Goal: Task Accomplishment & Management: Manage account settings

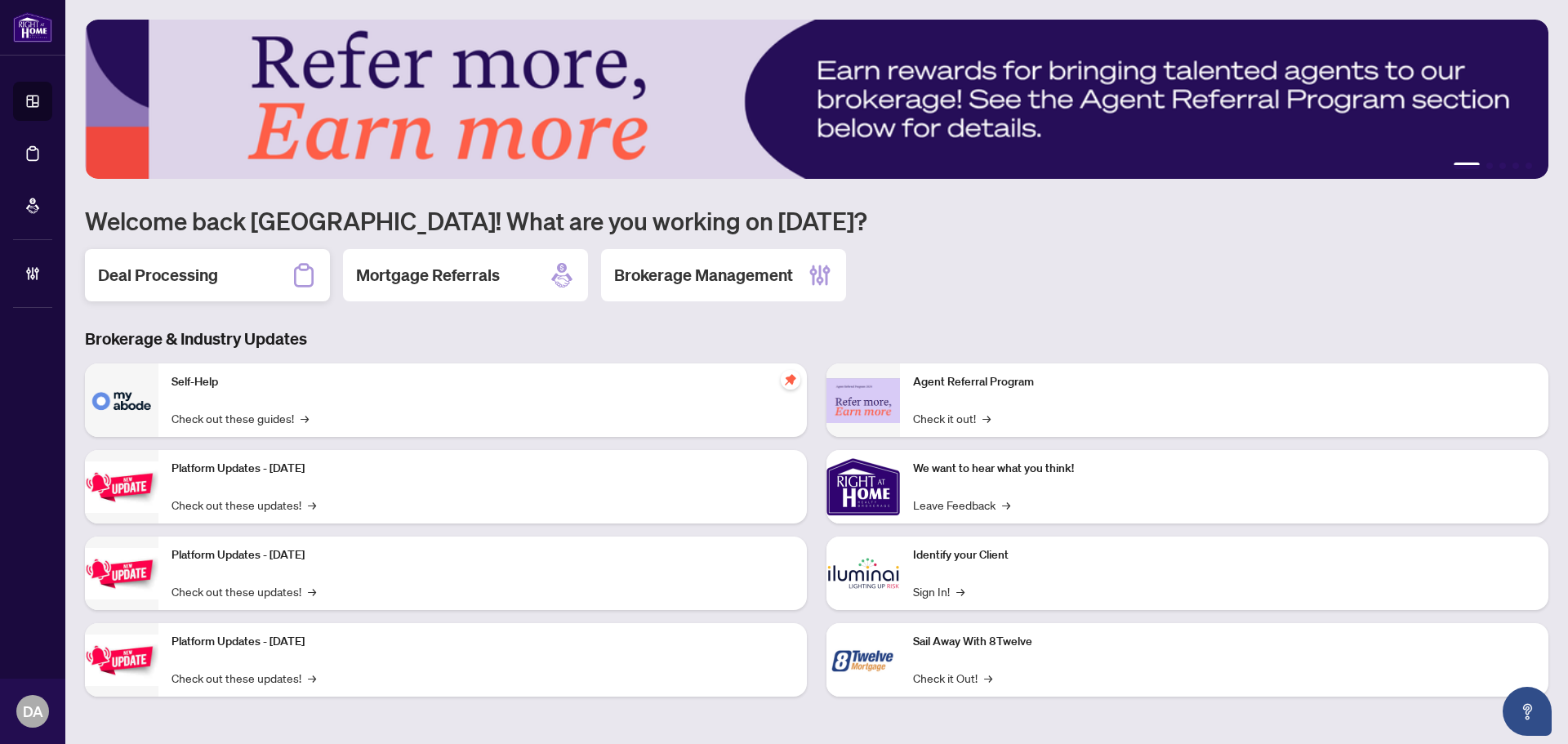
click at [213, 271] on h2 "Deal Processing" at bounding box center [158, 275] width 120 height 23
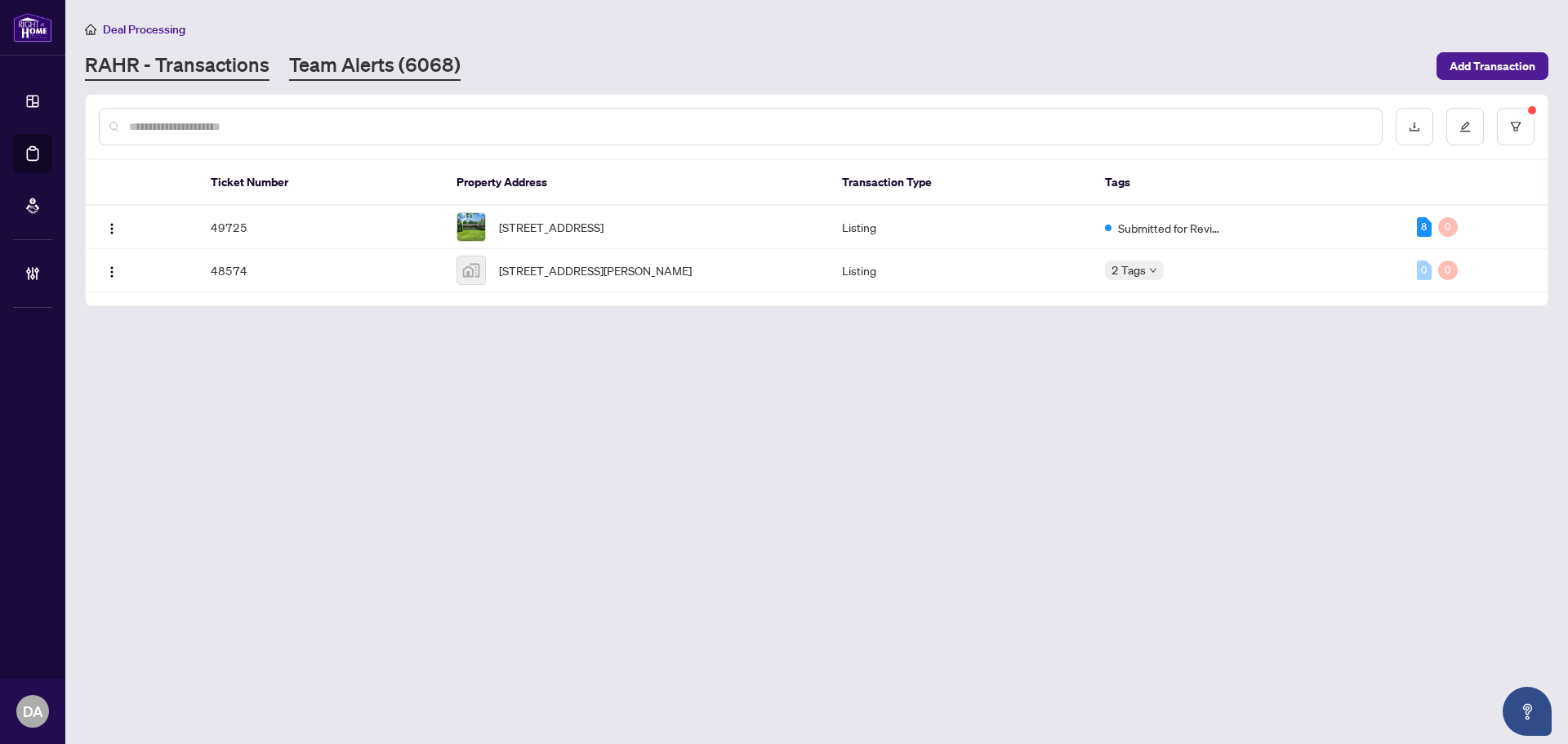
click at [349, 69] on link "Team Alerts (6068)" at bounding box center [374, 66] width 172 height 29
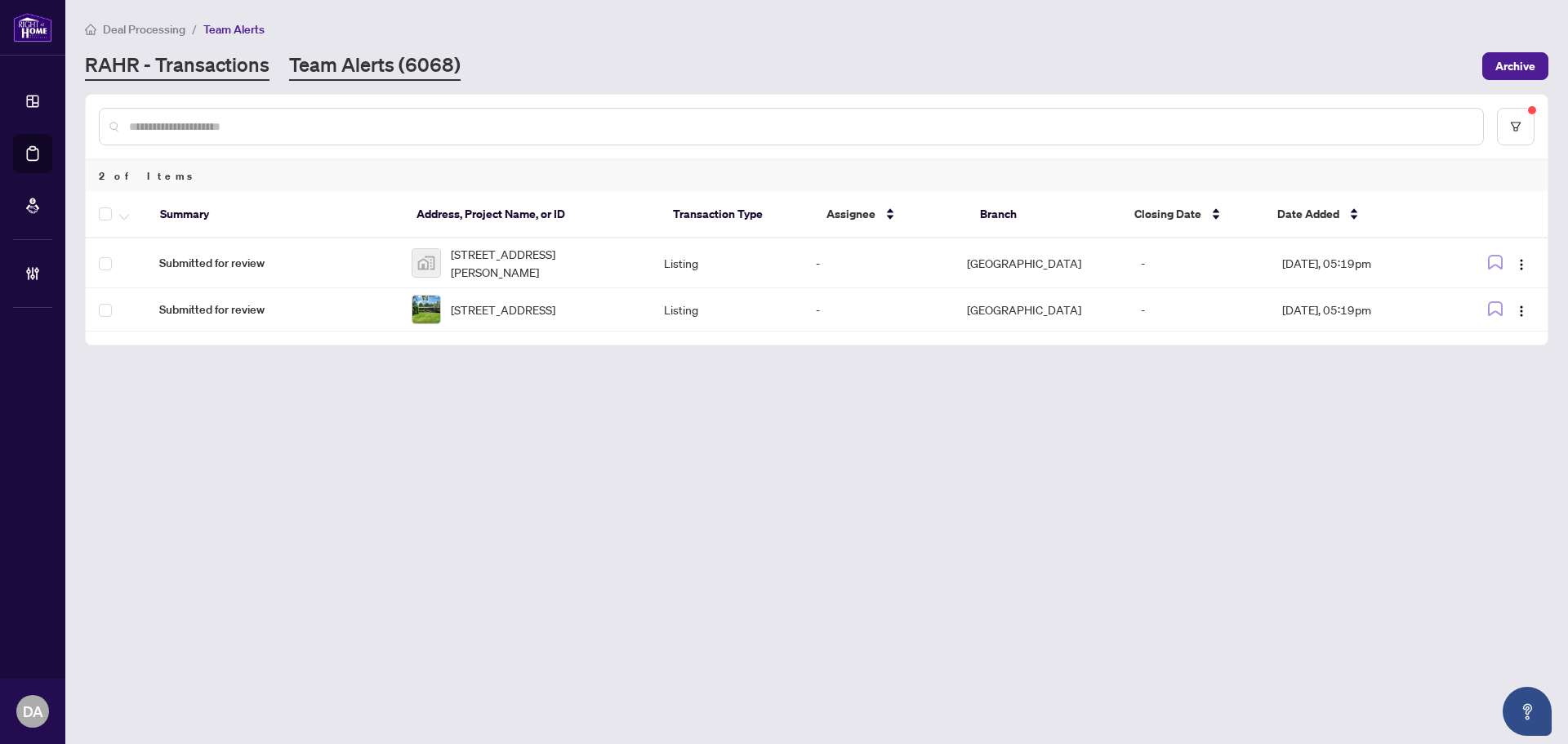
click at [148, 70] on link "RAHR - Transactions" at bounding box center [177, 66] width 184 height 29
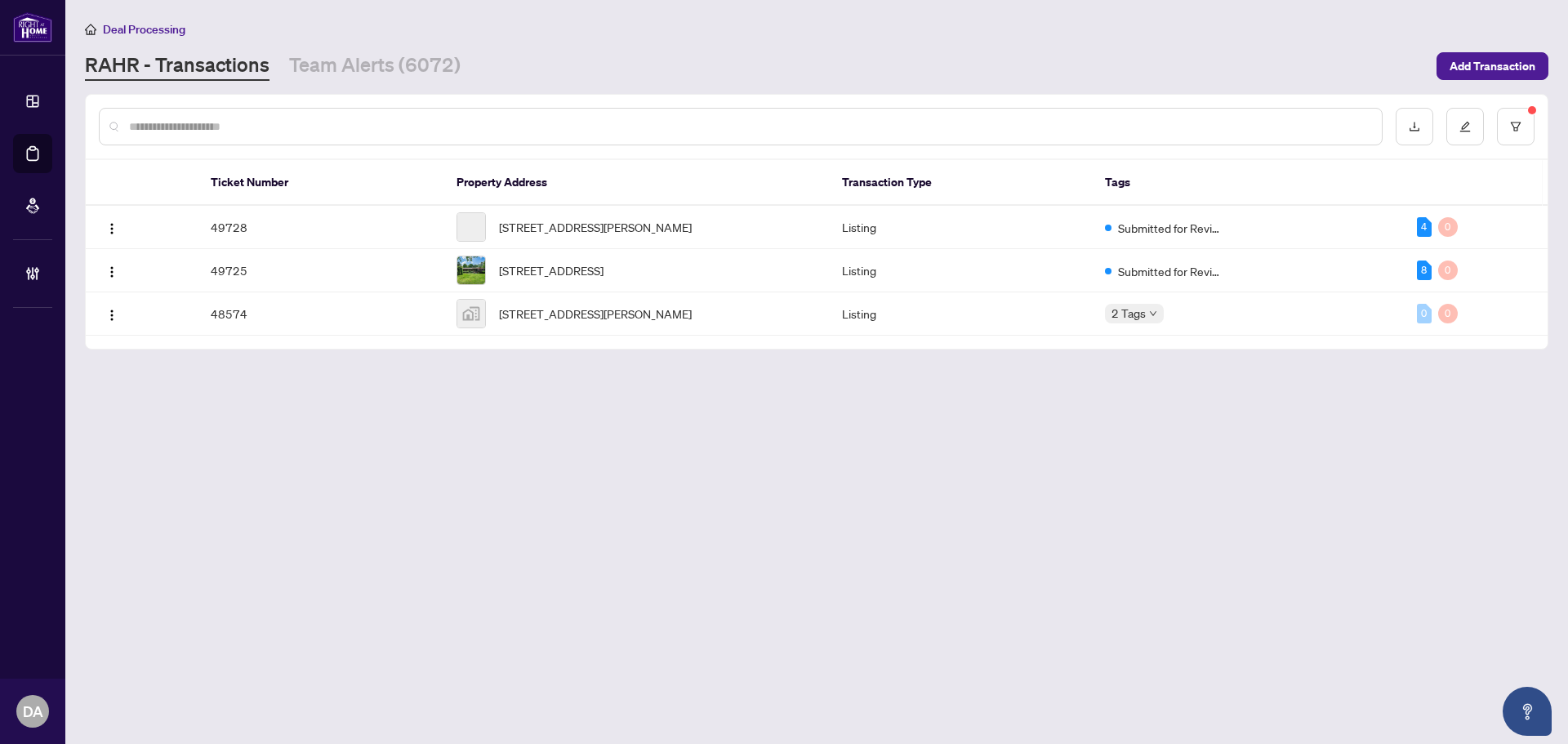
click at [355, 121] on input "text" at bounding box center [749, 126] width 1239 height 18
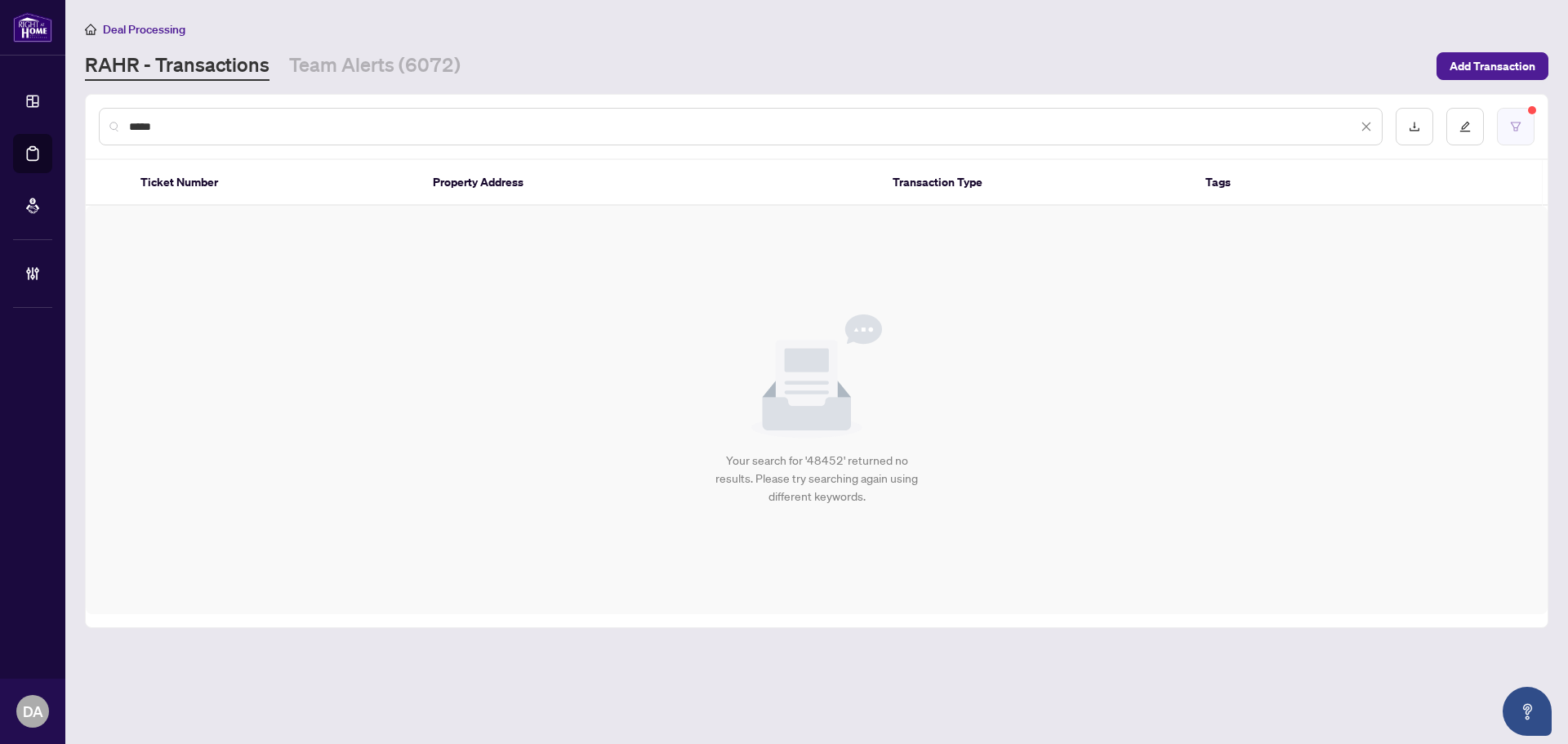
type input "*****"
click at [1504, 129] on button "button" at bounding box center [1515, 126] width 38 height 38
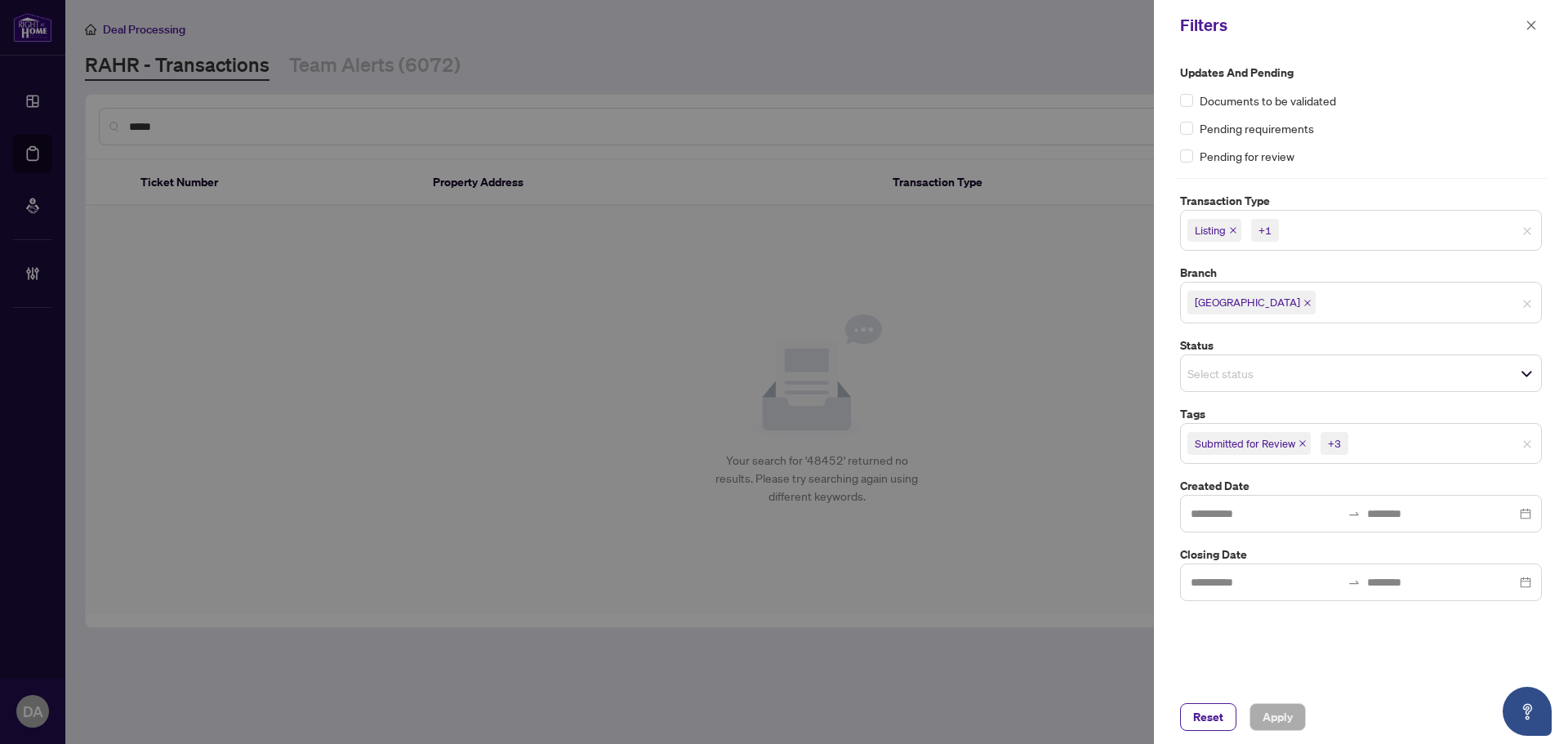
click at [1303, 443] on icon "close" at bounding box center [1302, 443] width 7 height 7
click at [1311, 442] on icon "close" at bounding box center [1313, 443] width 8 height 8
click at [1311, 442] on icon "close" at bounding box center [1308, 443] width 7 height 7
click at [1280, 441] on span "Mutual Release" at bounding box center [1233, 443] width 94 height 23
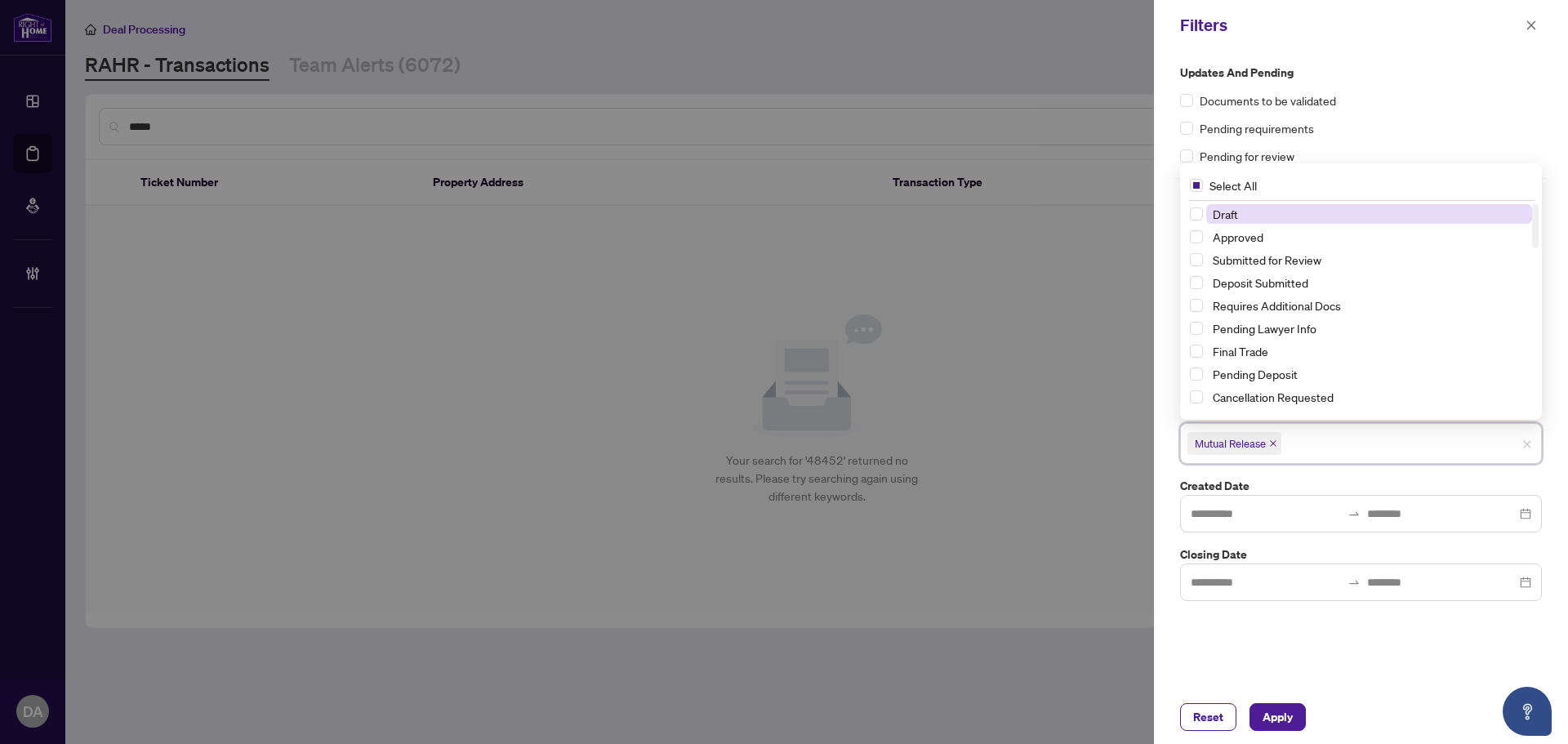
click at [1274, 444] on icon "close" at bounding box center [1272, 443] width 8 height 8
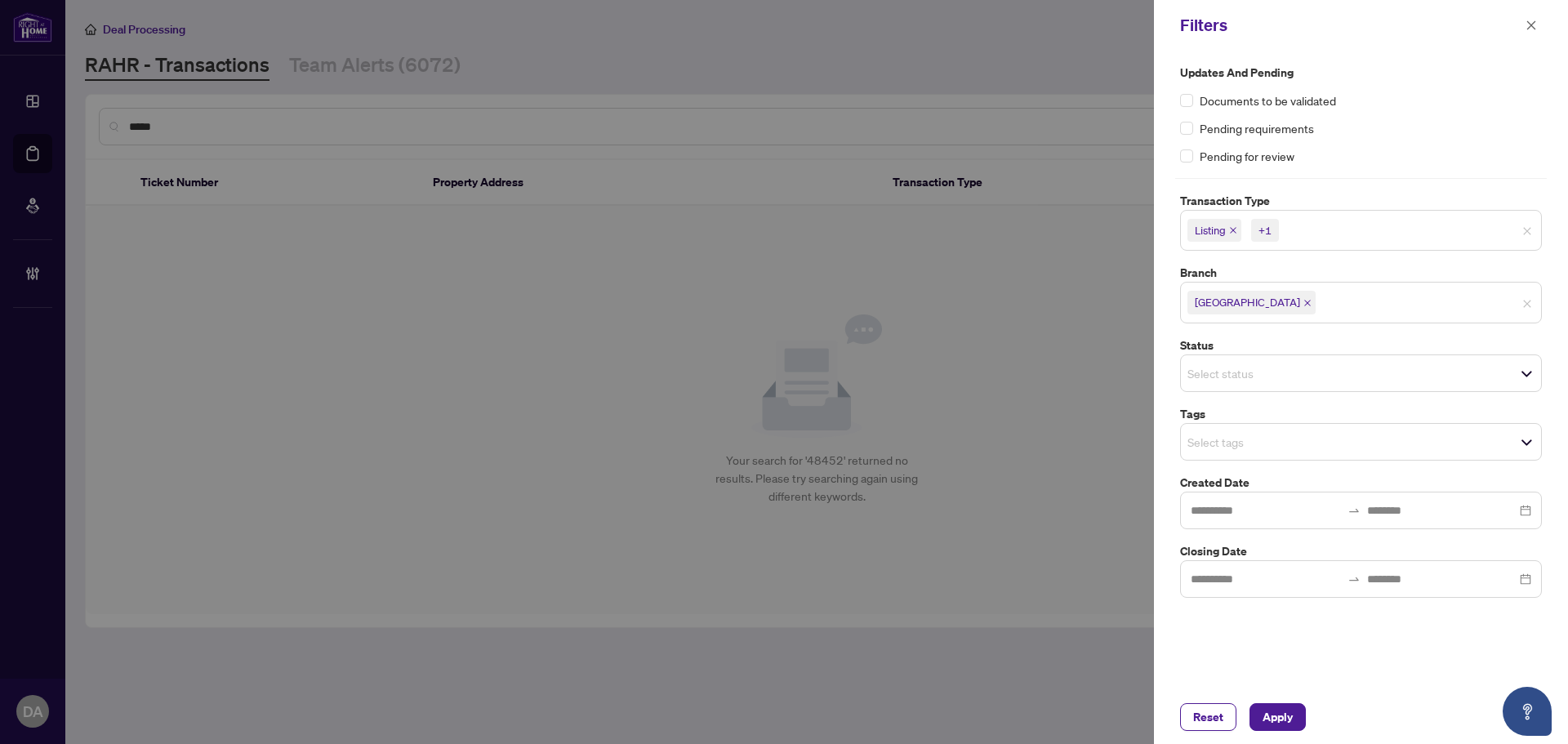
drag, startPoint x: 1143, startPoint y: 323, endPoint x: 1179, endPoint y: 307, distance: 39.4
click at [1144, 322] on div at bounding box center [784, 372] width 1568 height 744
click at [1232, 231] on icon "close" at bounding box center [1232, 230] width 8 height 8
click at [1269, 231] on icon "close" at bounding box center [1269, 230] width 7 height 7
click at [1279, 711] on span "Apply" at bounding box center [1277, 717] width 30 height 26
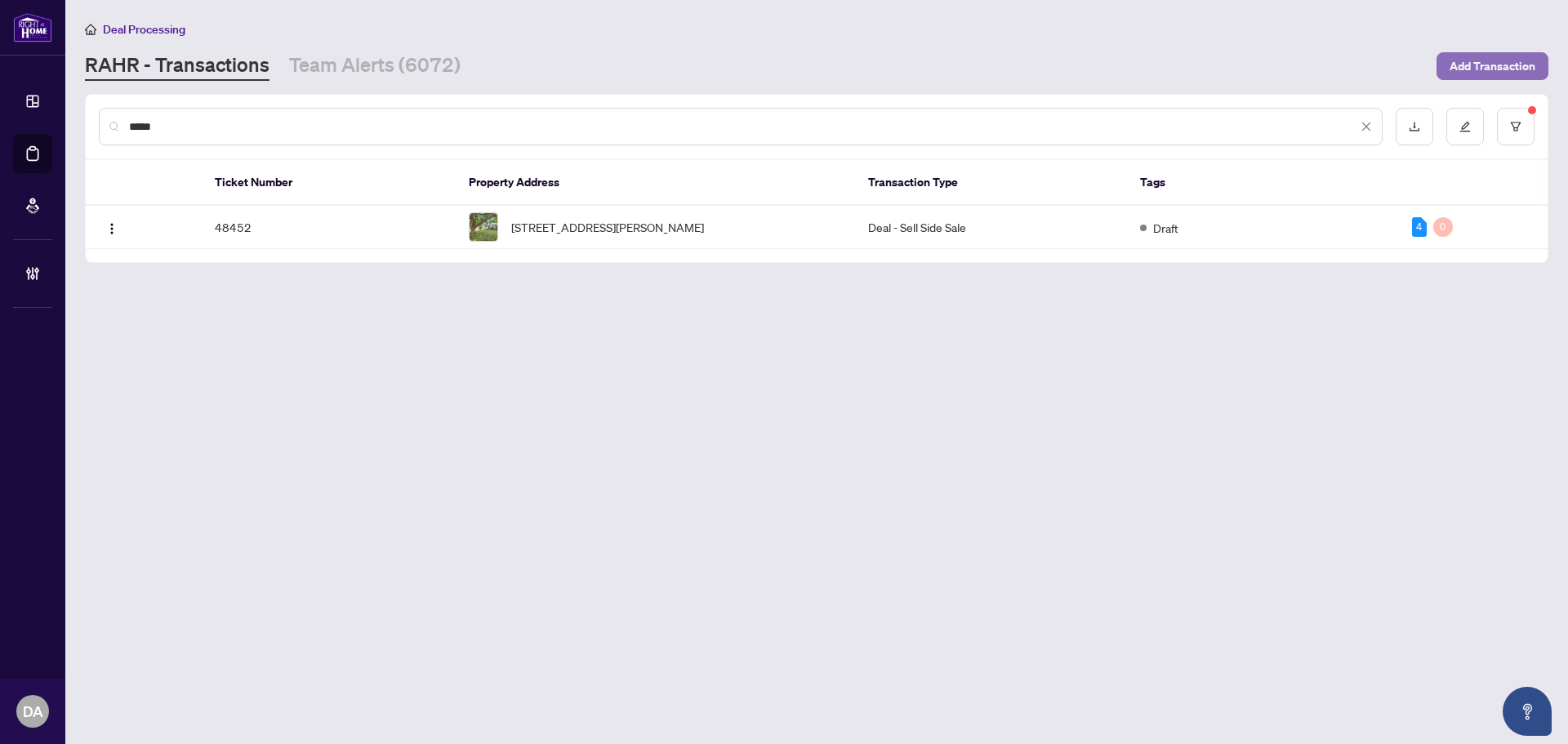
click at [1477, 54] on span "Add Transaction" at bounding box center [1492, 66] width 85 height 26
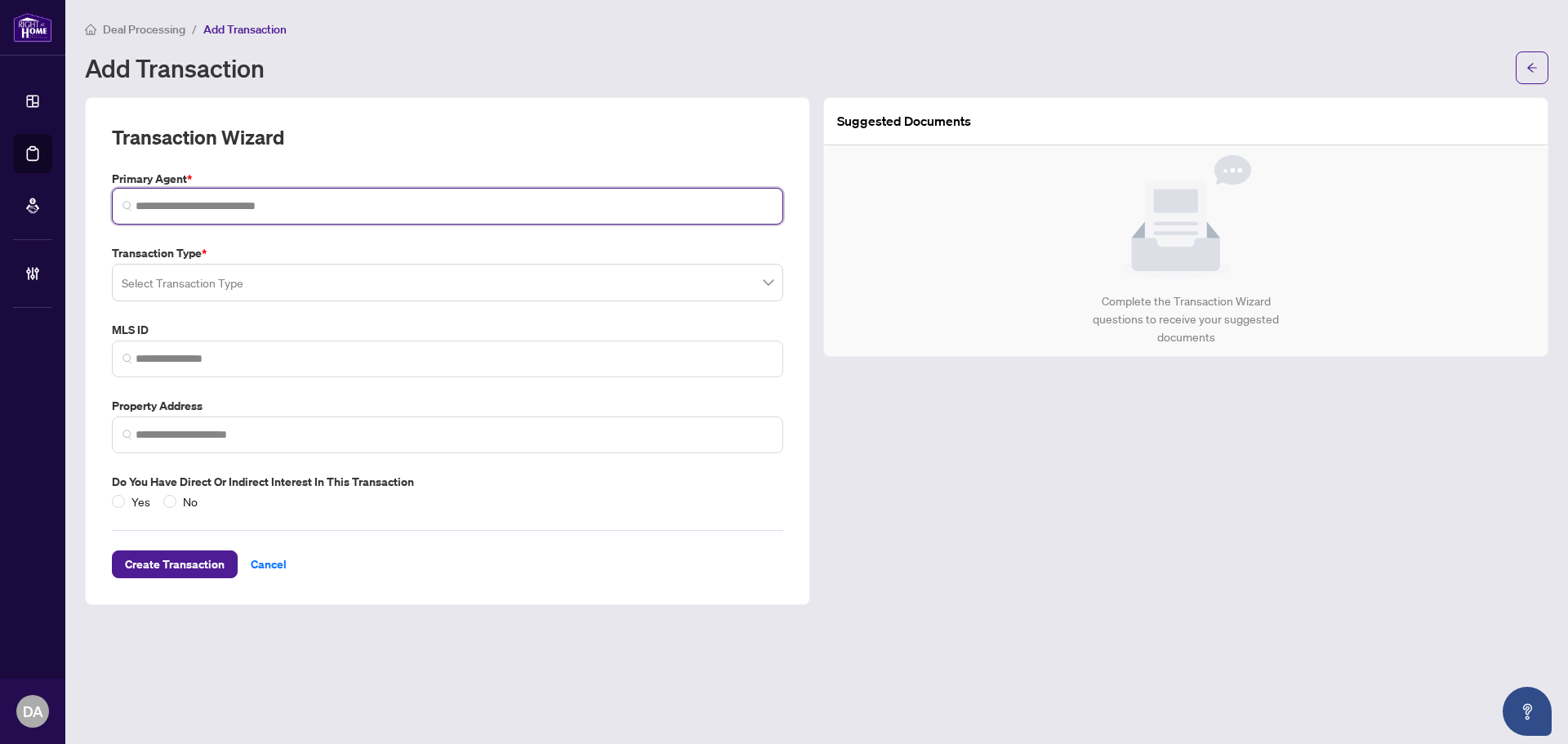
click at [404, 204] on input "search" at bounding box center [454, 207] width 637 height 17
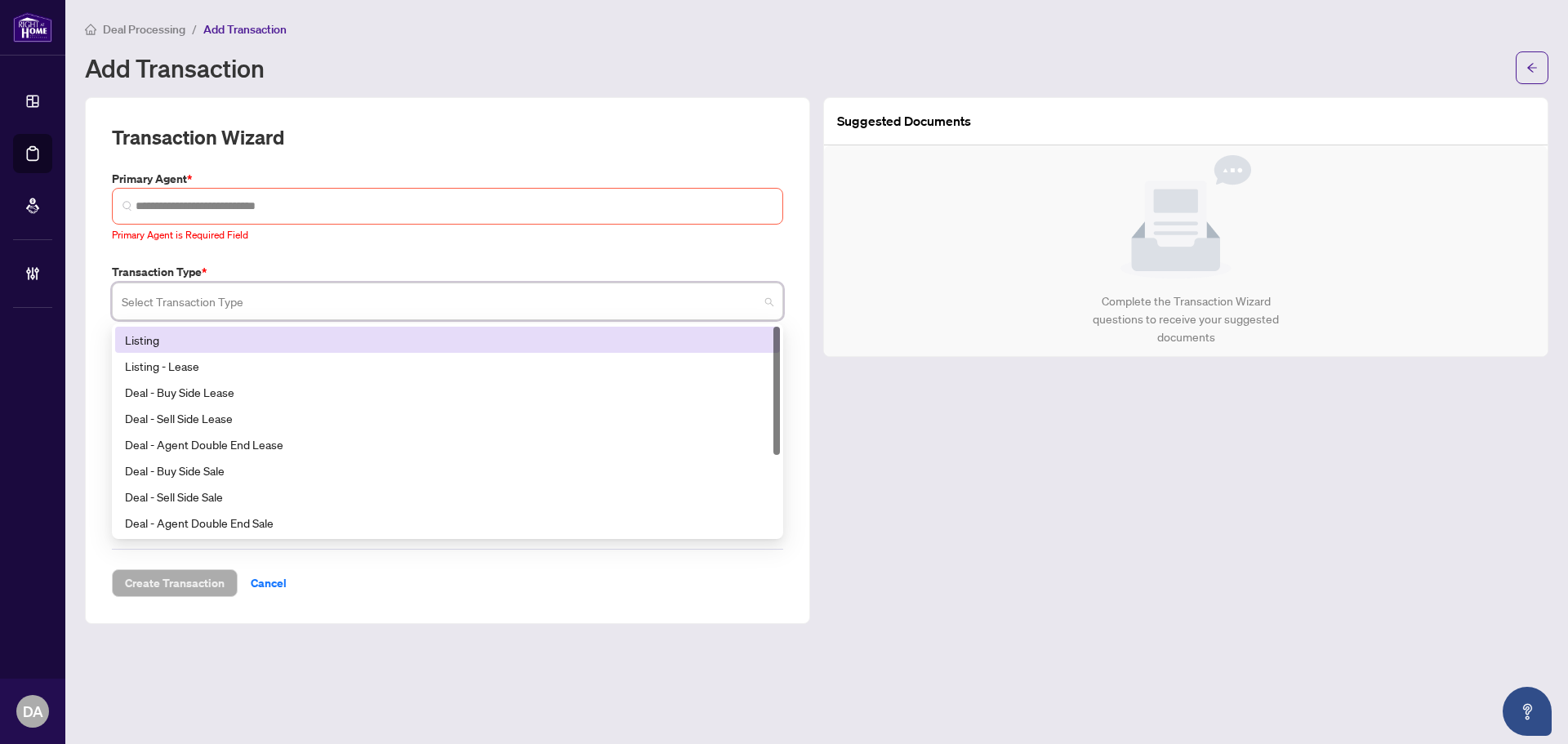
click at [401, 282] on div "Select Transaction Type" at bounding box center [447, 301] width 671 height 38
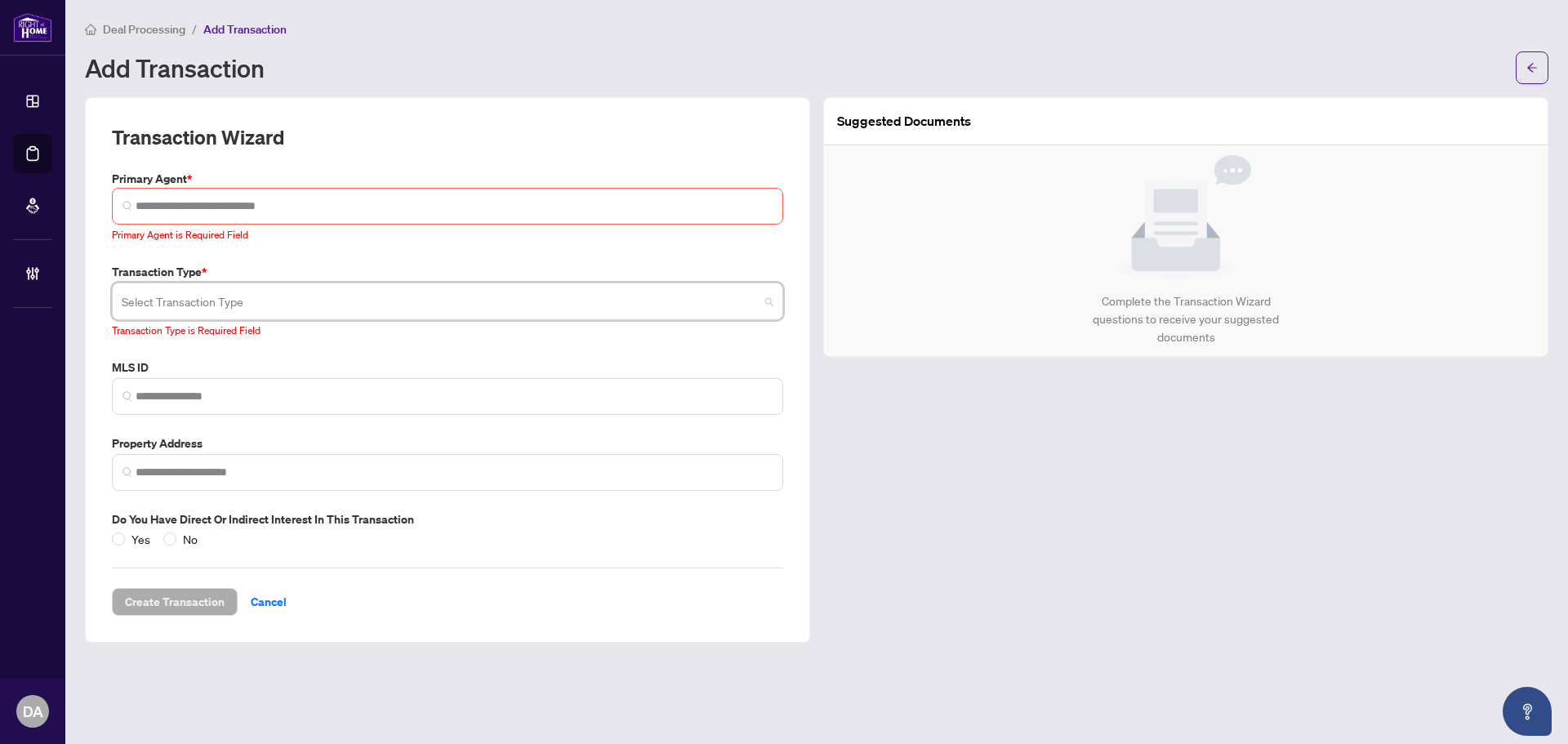
click at [432, 282] on div "Select Transaction Type" at bounding box center [447, 301] width 671 height 38
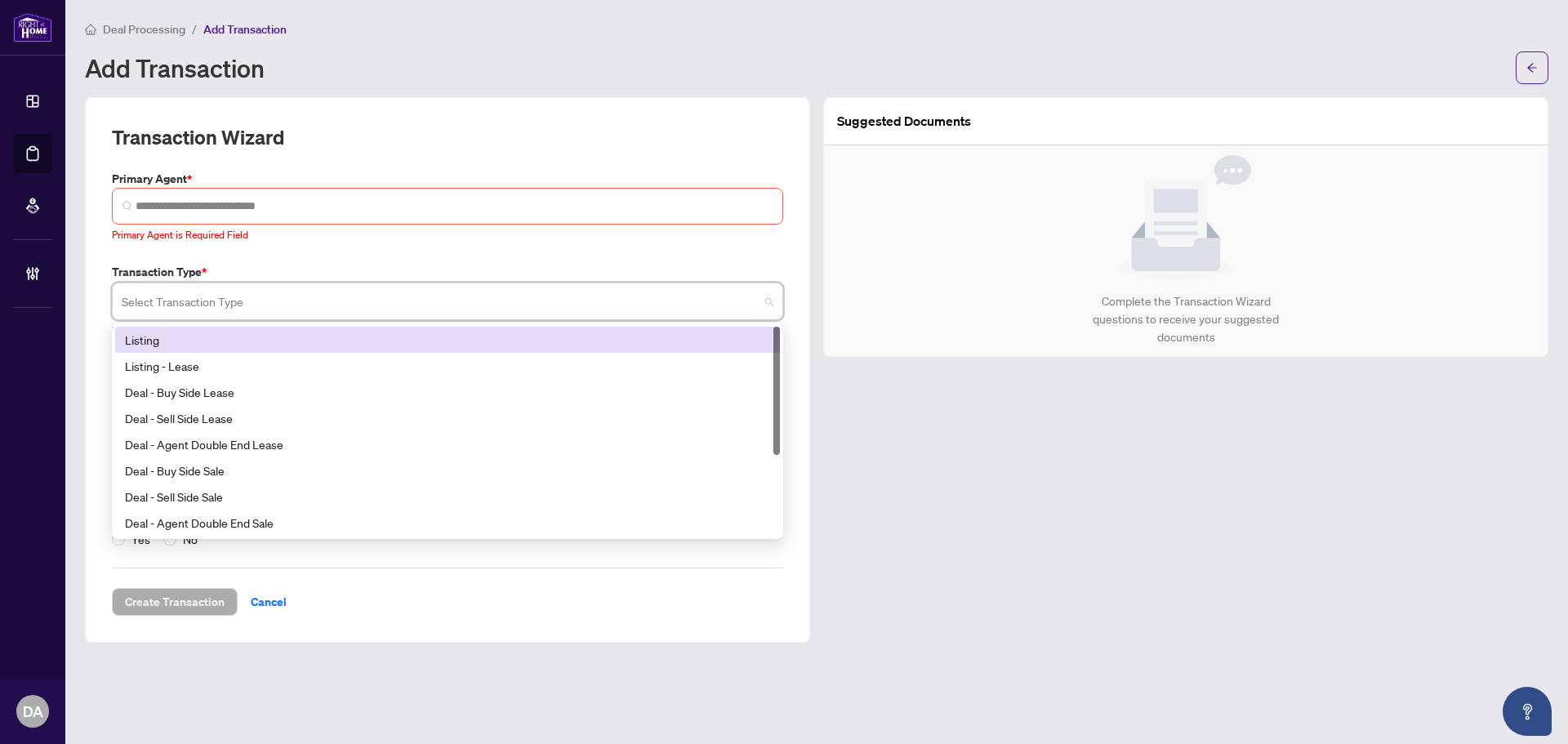
click at [442, 293] on input "search" at bounding box center [439, 304] width 637 height 36
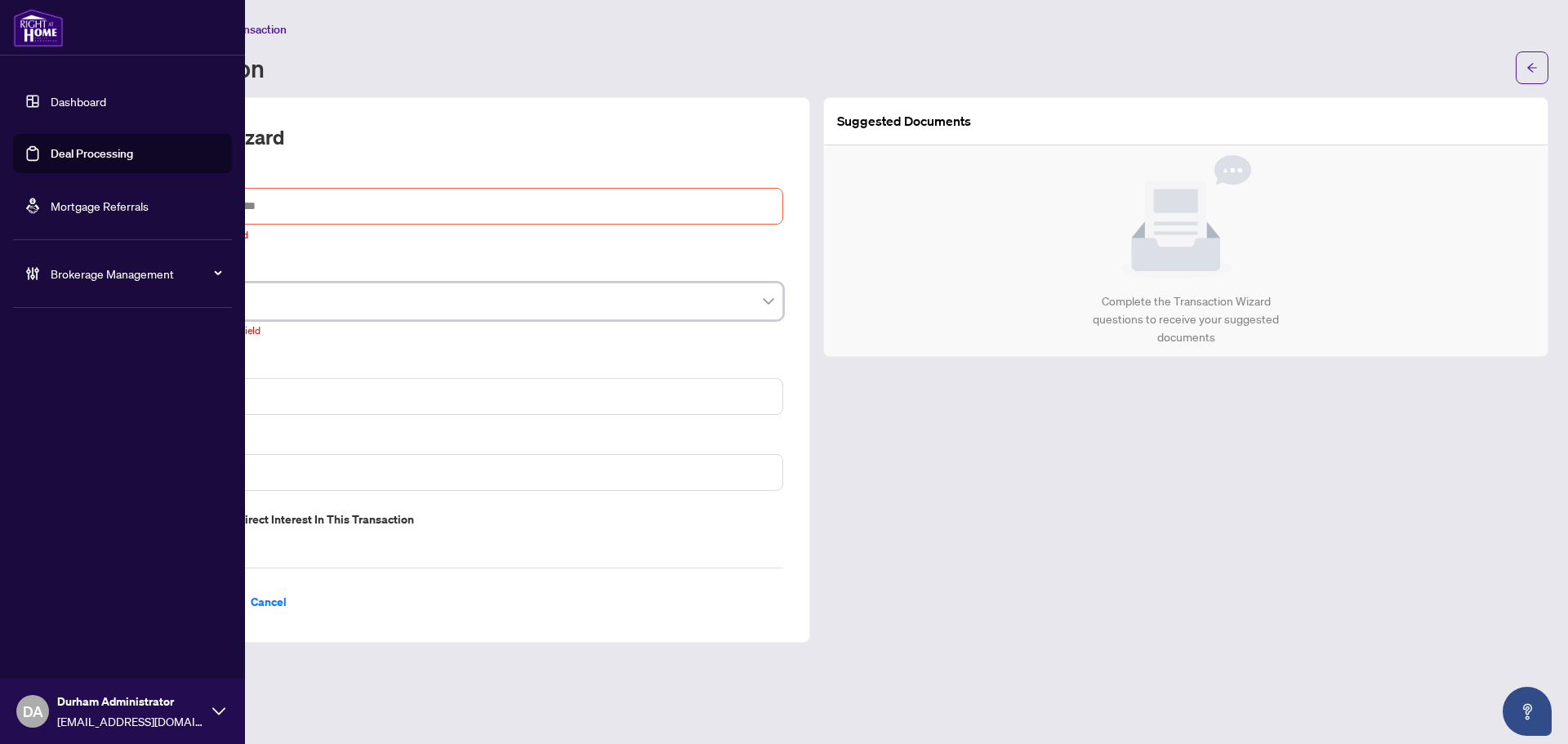
click at [53, 101] on link "Dashboard" at bounding box center [78, 101] width 55 height 15
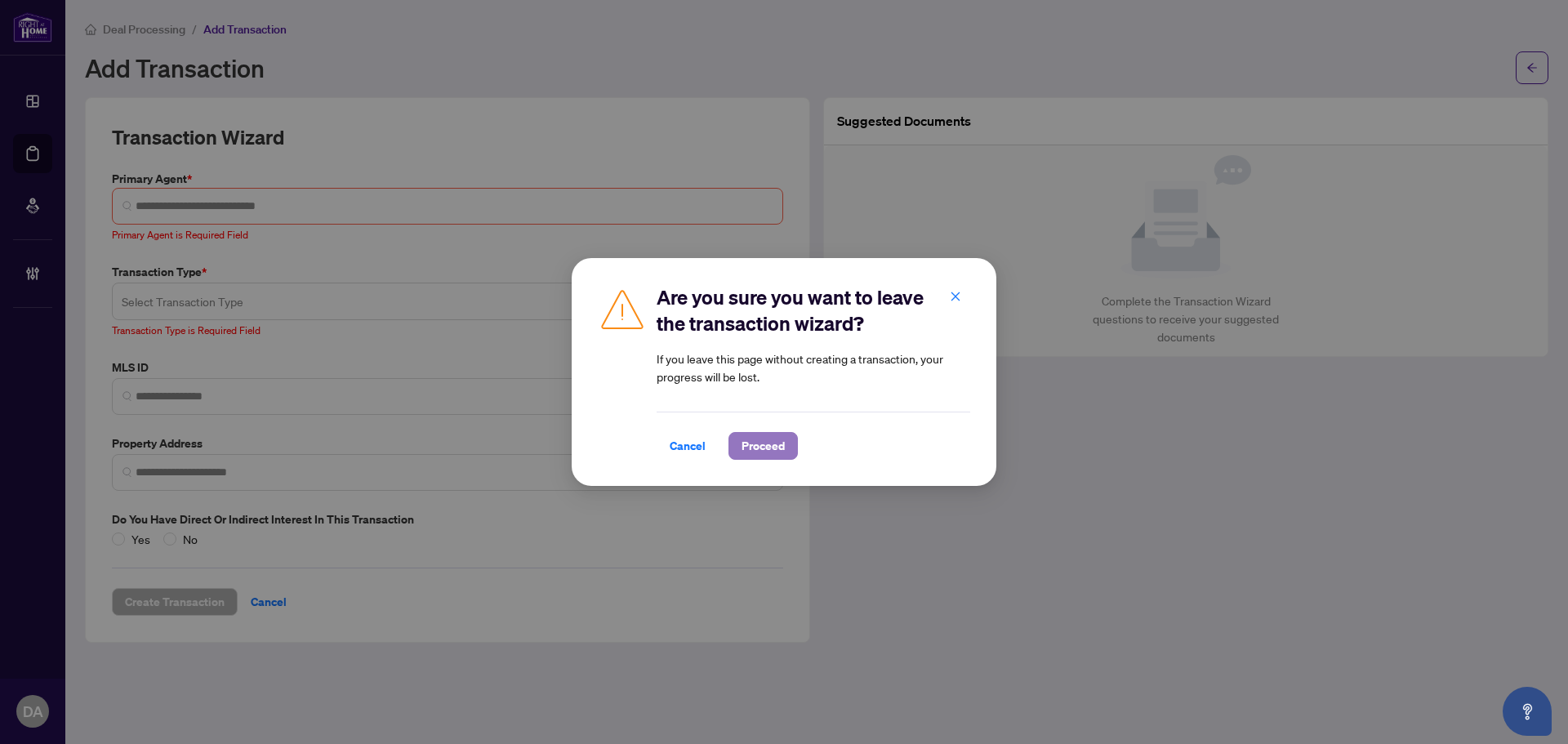
click at [784, 437] on span "Proceed" at bounding box center [763, 445] width 44 height 26
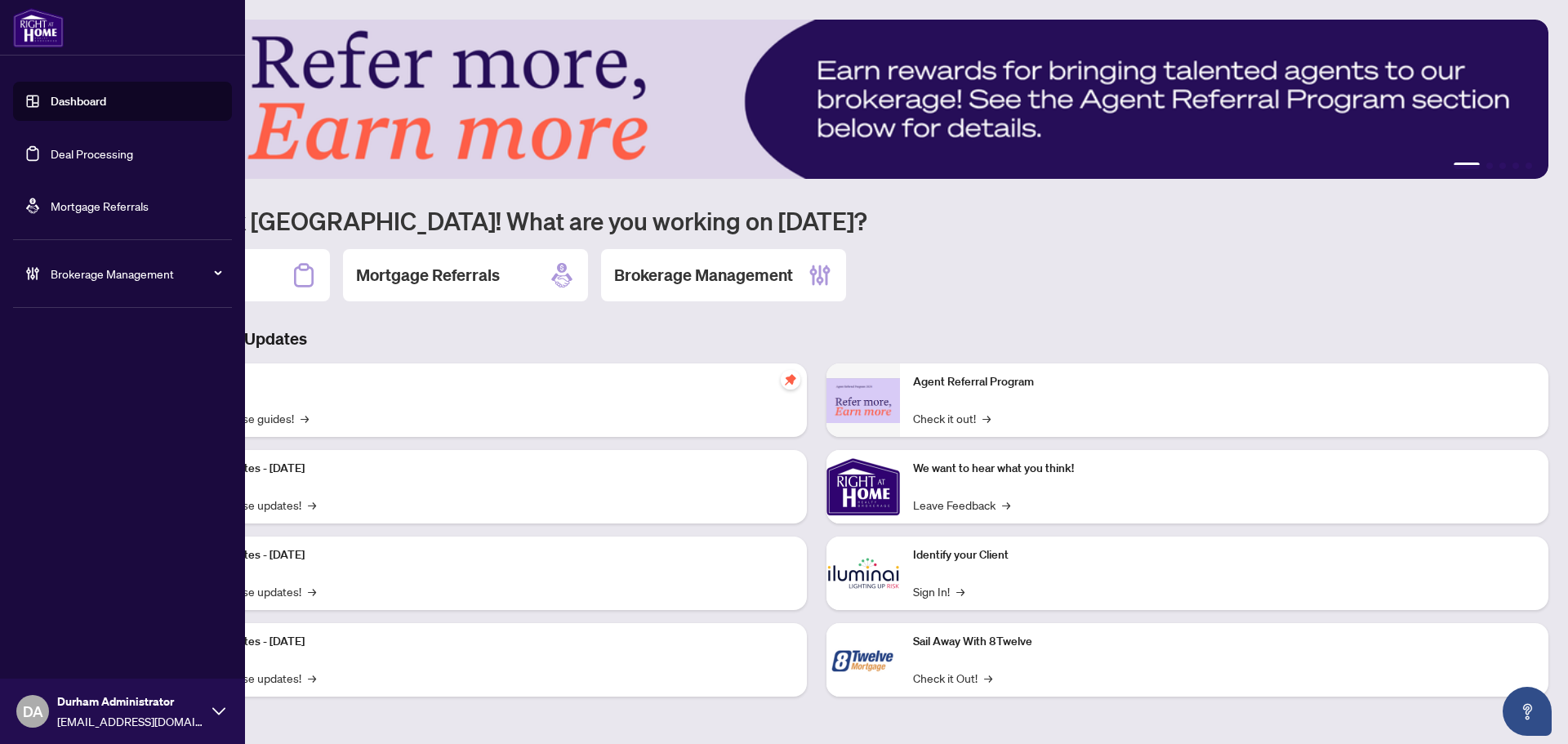
click at [50, 151] on link "Deal Processing" at bounding box center [91, 153] width 82 height 15
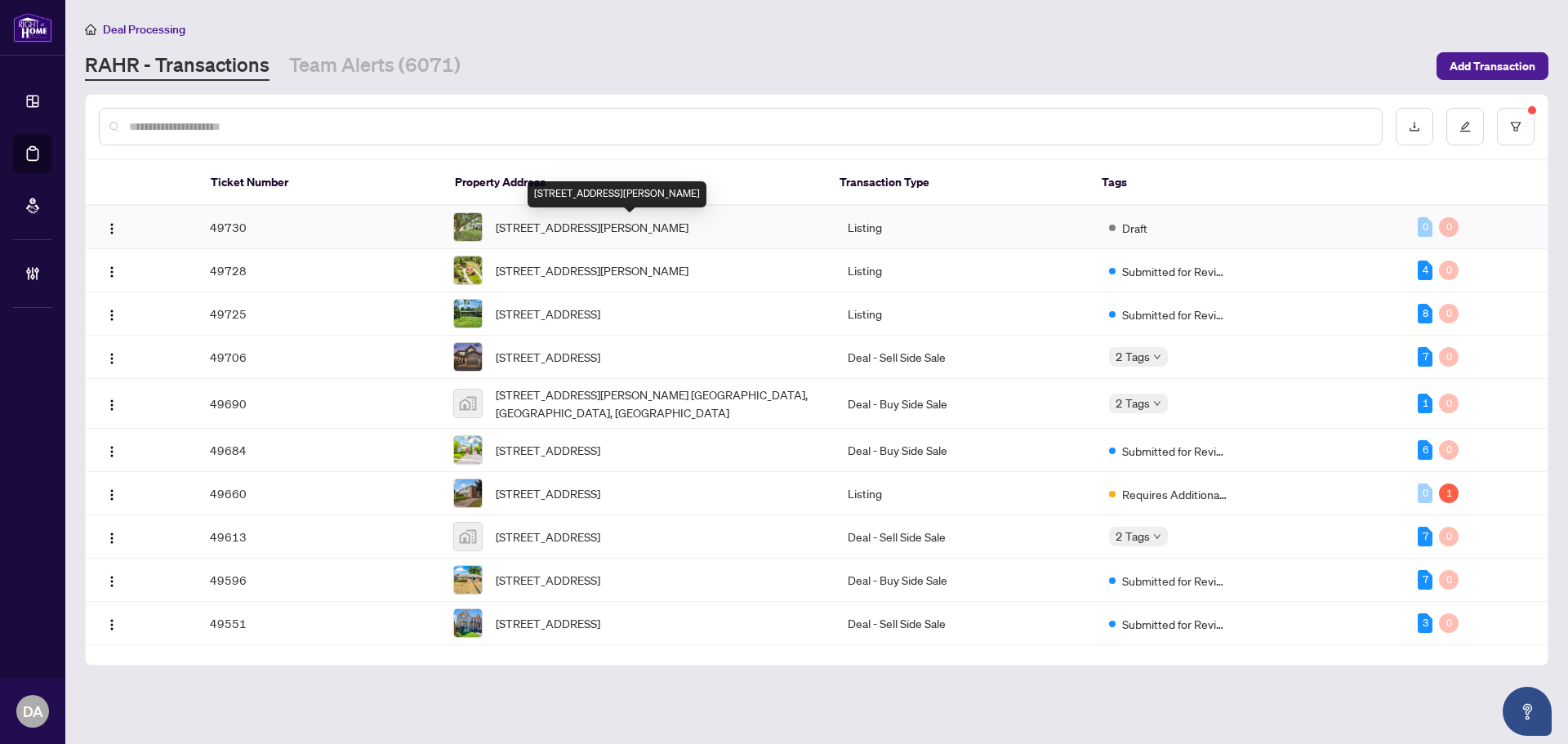
click at [666, 226] on span "[STREET_ADDRESS][PERSON_NAME]" at bounding box center [592, 227] width 193 height 18
